Goal: Task Accomplishment & Management: Manage account settings

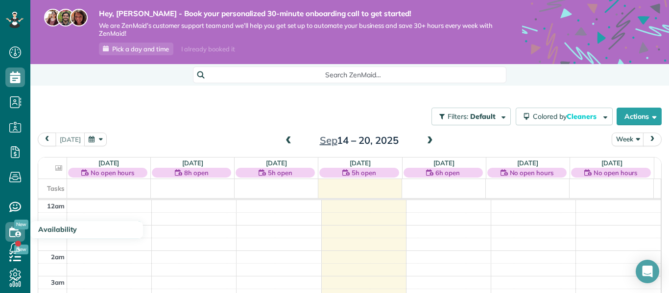
scroll to position [179, 0]
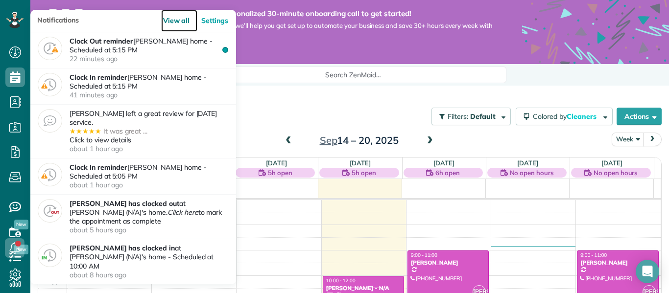
click at [188, 32] on link "View all" at bounding box center [179, 21] width 37 height 22
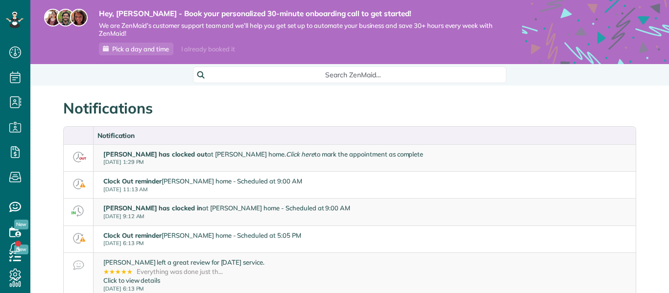
scroll to position [293, 30]
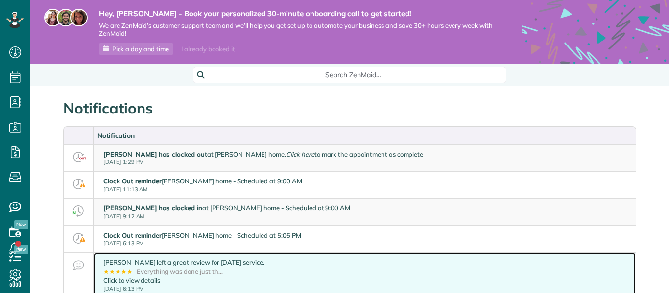
click at [325, 276] on link "Mrs. Debi Altomare left a great review for Sep 11 service. ★ ★ ★ ★ ★ Everything…" at bounding box center [364, 275] width 542 height 45
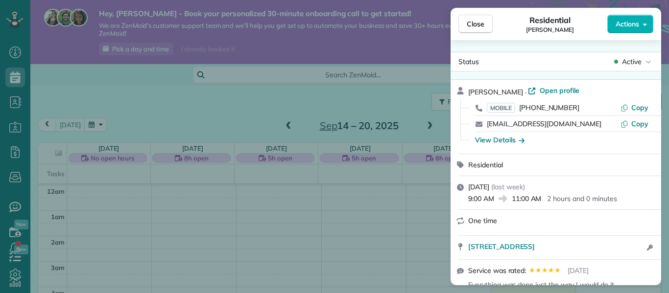
scroll to position [179, 0]
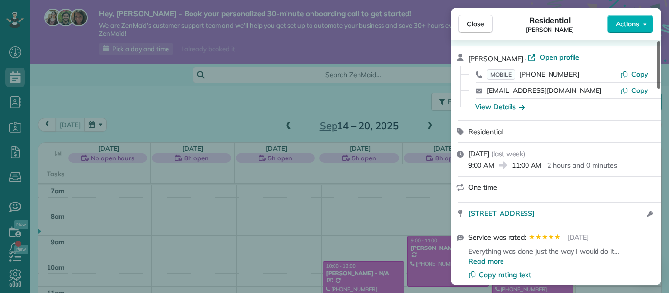
drag, startPoint x: 657, startPoint y: 49, endPoint x: 655, endPoint y: 60, distance: 10.9
click at [657, 60] on div at bounding box center [658, 64] width 3 height 47
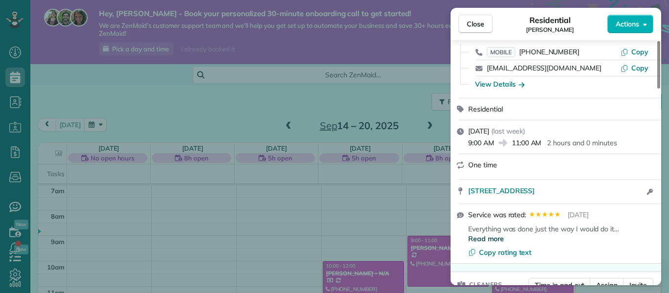
click at [491, 241] on span "Read more" at bounding box center [486, 239] width 36 height 10
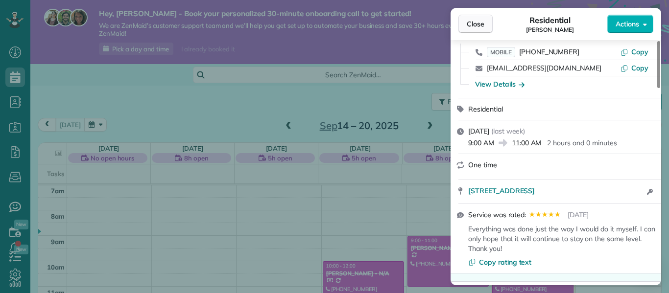
click at [466, 29] on button "Close" at bounding box center [475, 24] width 34 height 19
